Goal: Task Accomplishment & Management: Complete application form

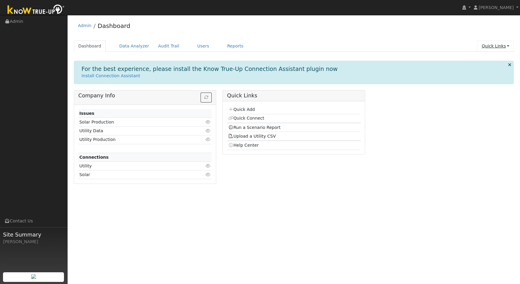
click at [489, 46] on link "Quick Links" at bounding box center [495, 46] width 37 height 11
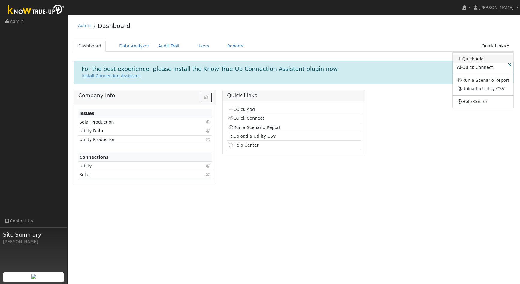
click at [484, 57] on link "Quick Add" at bounding box center [483, 59] width 61 height 8
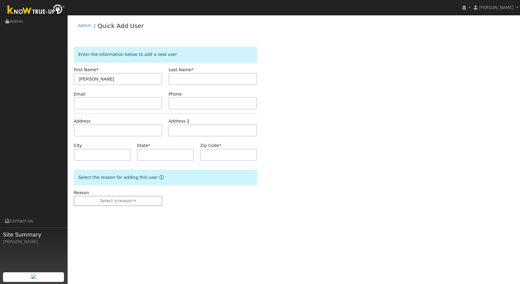
type input "[PERSON_NAME]"
type input "Najera"
click at [94, 106] on input "text" at bounding box center [118, 103] width 89 height 12
type input "jnajera@jamarpower.com"
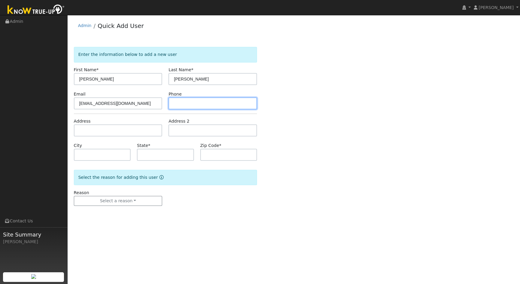
click at [182, 102] on input "text" at bounding box center [213, 103] width 89 height 12
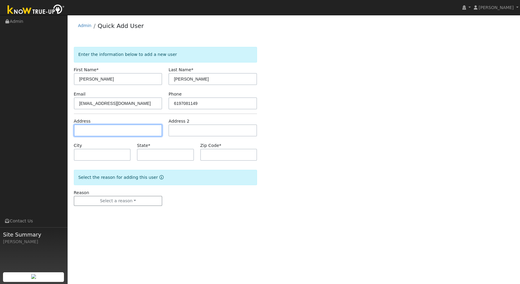
click at [123, 131] on input "text" at bounding box center [118, 130] width 89 height 12
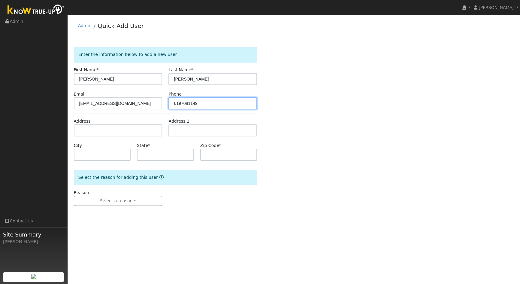
click at [181, 103] on input "6197081149" at bounding box center [213, 103] width 89 height 12
click at [189, 102] on input "619-7081149" at bounding box center [213, 103] width 89 height 12
type input "619-708-1149"
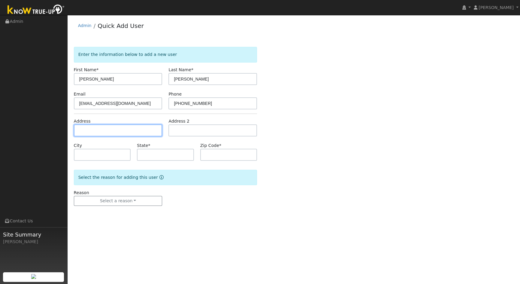
click at [123, 132] on input "text" at bounding box center [118, 130] width 89 height 12
click at [93, 128] on input "text" at bounding box center [118, 130] width 89 height 12
type input "31551 Vintners Pointe Court"
type input "Winchester"
type input "CA"
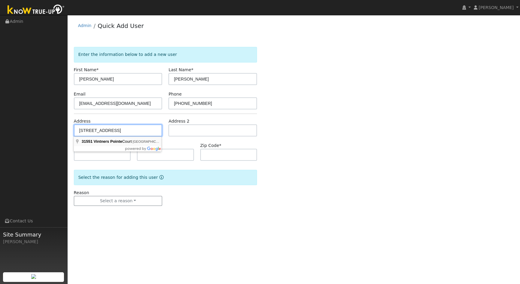
type input "92596"
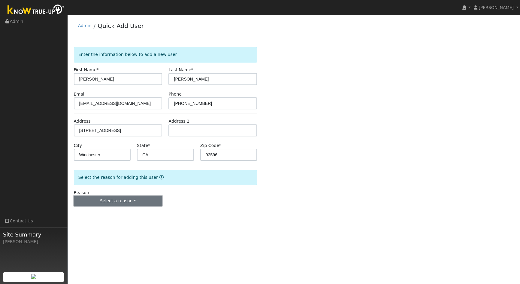
click at [119, 201] on button "Select a reason" at bounding box center [118, 201] width 89 height 10
click at [90, 215] on link "New lead" at bounding box center [107, 213] width 66 height 8
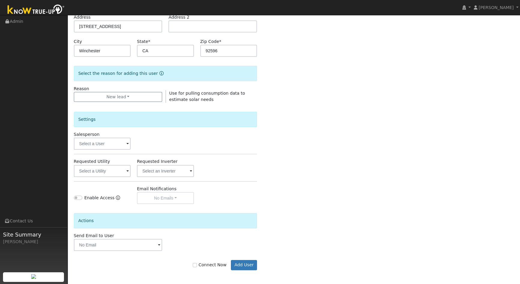
scroll to position [105, 0]
click at [111, 142] on input "text" at bounding box center [102, 143] width 57 height 12
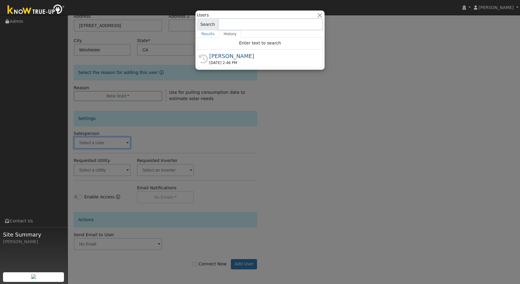
click at [218, 59] on div "[PERSON_NAME]" at bounding box center [262, 56] width 107 height 8
type input "[PERSON_NAME]"
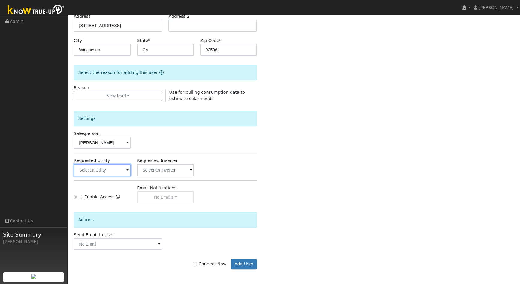
click at [105, 167] on input "text" at bounding box center [102, 170] width 57 height 12
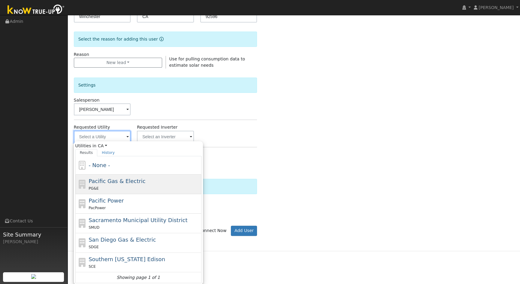
scroll to position [139, 0]
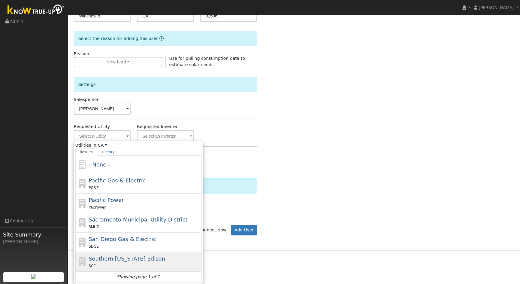
click at [104, 262] on div "Southern California Edison SCE" at bounding box center [144, 261] width 111 height 14
type input "Southern California Edison"
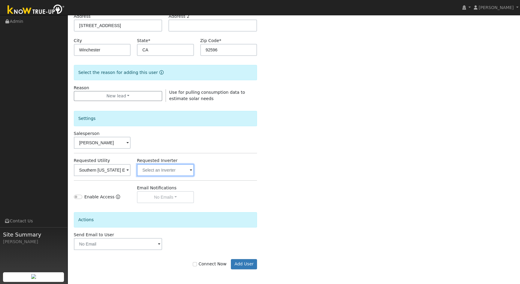
click at [131, 169] on input "text" at bounding box center [102, 170] width 57 height 12
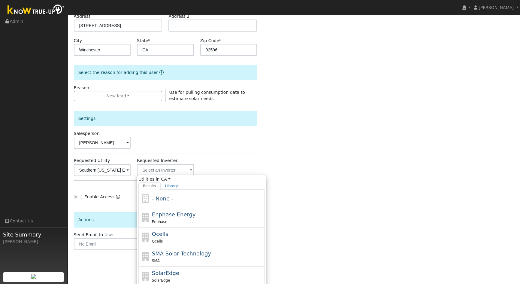
click at [241, 157] on div "Requested Utility Southern California Edison Requested Inverter Utilities in CA…" at bounding box center [166, 166] width 190 height 18
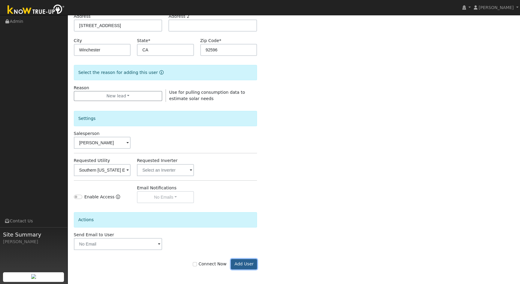
click at [251, 264] on button "Add User" at bounding box center [244, 264] width 26 height 10
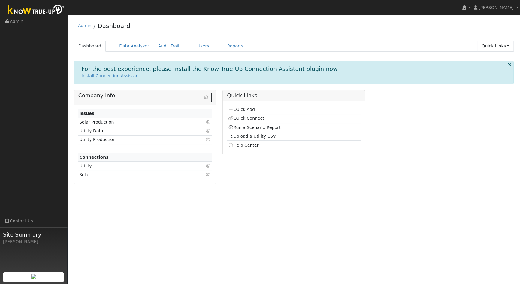
click at [488, 45] on link "Quick Links" at bounding box center [495, 46] width 37 height 11
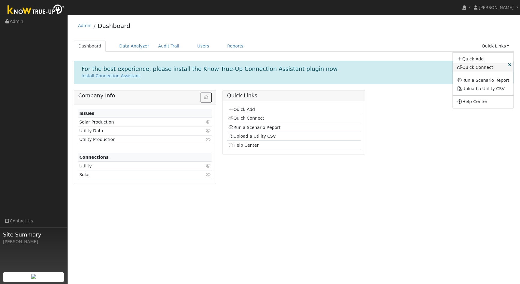
click at [479, 68] on link "Quick Connect" at bounding box center [483, 67] width 61 height 8
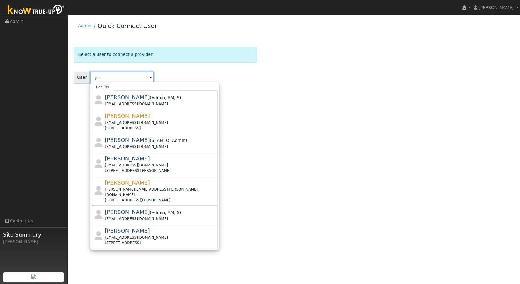
type input "jor"
click at [394, 65] on div "Select a user to connect a provider User jor Results Philip Altiche ( Admin , A…" at bounding box center [294, 72] width 440 height 51
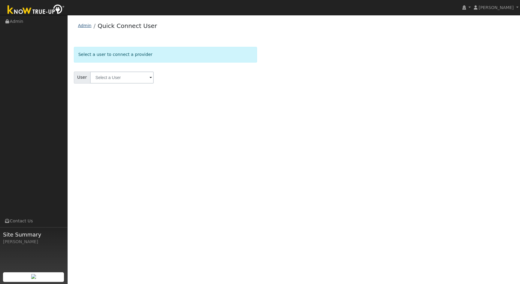
click at [88, 26] on link "Admin" at bounding box center [85, 25] width 14 height 5
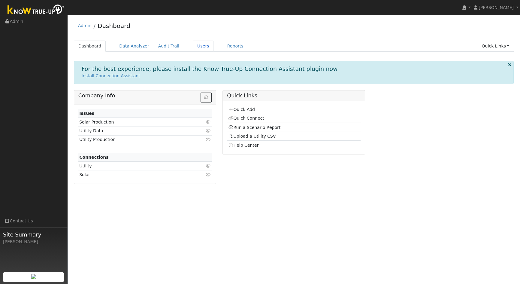
click at [195, 46] on link "Users" at bounding box center [203, 46] width 21 height 11
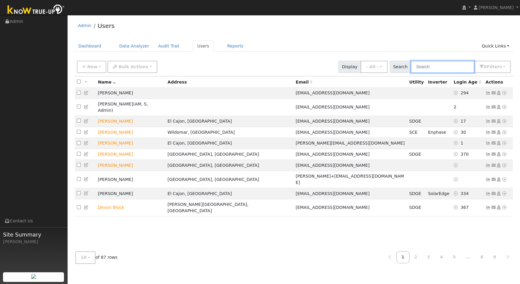
click at [442, 70] on input "text" at bounding box center [443, 67] width 64 height 12
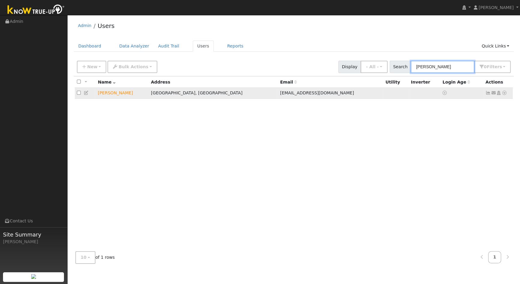
type input "[PERSON_NAME]"
click at [494, 93] on icon at bounding box center [493, 93] width 5 height 4
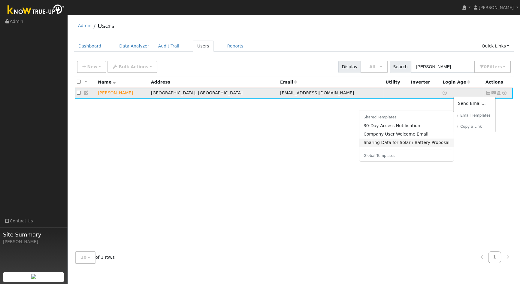
click at [431, 144] on link "Sharing Data for Solar / Battery Proposal" at bounding box center [407, 142] width 95 height 8
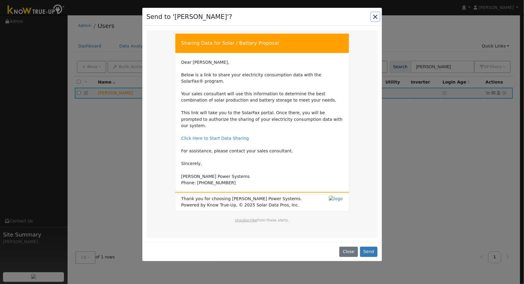
click at [375, 17] on button "Close" at bounding box center [375, 16] width 8 height 8
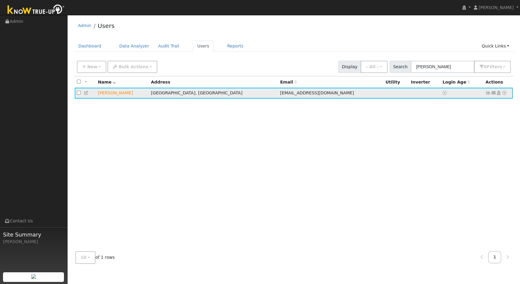
click at [492, 94] on icon at bounding box center [493, 93] width 5 height 4
click at [487, 93] on icon at bounding box center [488, 93] width 5 height 4
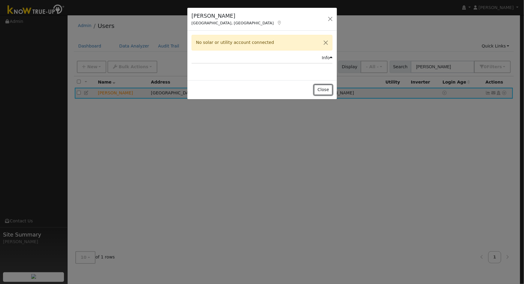
drag, startPoint x: 325, startPoint y: 89, endPoint x: 331, endPoint y: 90, distance: 5.8
click at [325, 89] on button "Close" at bounding box center [323, 90] width 18 height 10
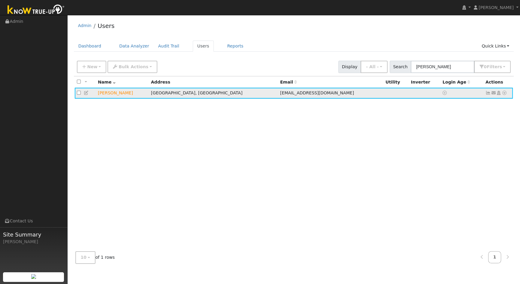
click at [492, 94] on icon at bounding box center [493, 93] width 5 height 4
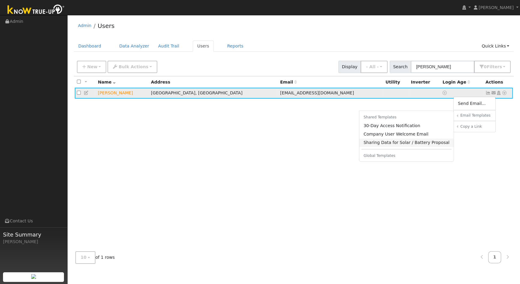
click at [383, 144] on link "Sharing Data for Solar / Battery Proposal" at bounding box center [407, 142] width 95 height 8
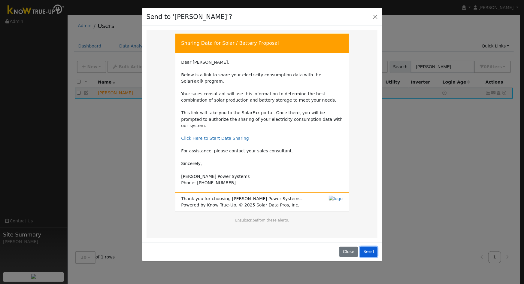
click at [371, 247] on button "Send" at bounding box center [369, 252] width 18 height 10
